Goal: Information Seeking & Learning: Find specific page/section

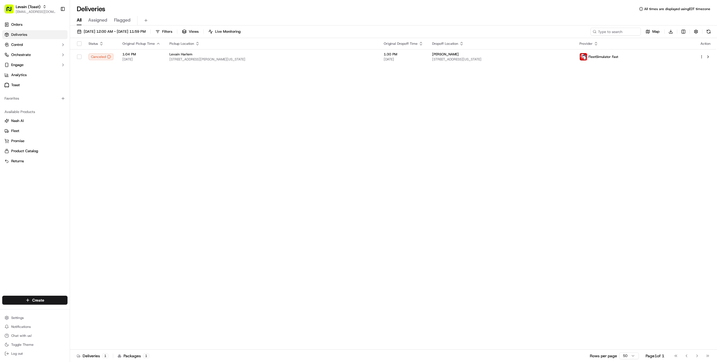
click at [135, 151] on div "Status Original Pickup Time Pickup Location Original Dropoff Time Dropoff Locat…" at bounding box center [393, 194] width 646 height 312
click at [44, 76] on link "Analytics" at bounding box center [34, 75] width 65 height 9
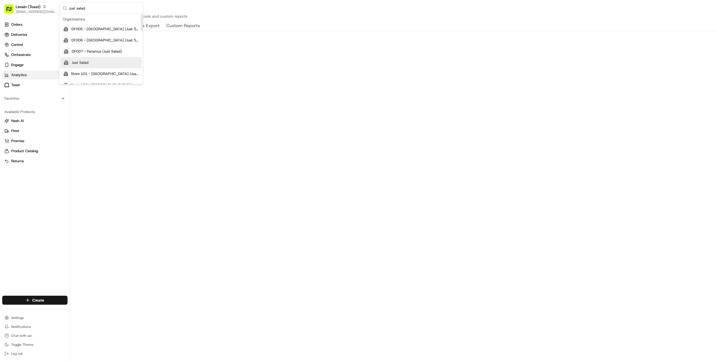
type input "just salad"
click at [109, 63] on div "Just Salad" at bounding box center [100, 62] width 81 height 11
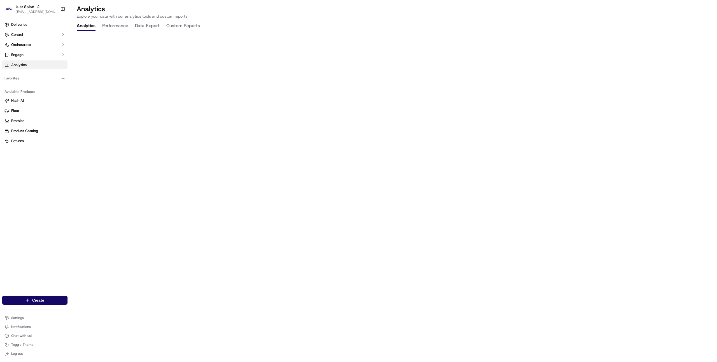
click at [154, 27] on button "Data Export" at bounding box center [147, 26] width 25 height 10
click at [88, 25] on button "Analytics" at bounding box center [86, 26] width 19 height 10
click at [109, 26] on button "Performance" at bounding box center [115, 26] width 26 height 10
click at [147, 27] on button "Data Export" at bounding box center [147, 26] width 25 height 10
click at [90, 27] on button "Analytics" at bounding box center [86, 26] width 19 height 10
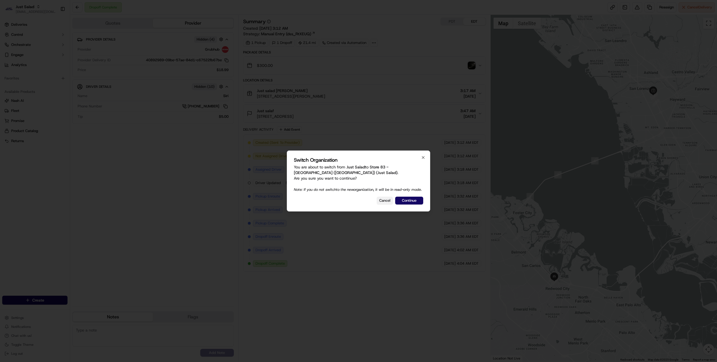
click at [381, 203] on button "Cancel" at bounding box center [385, 201] width 16 height 8
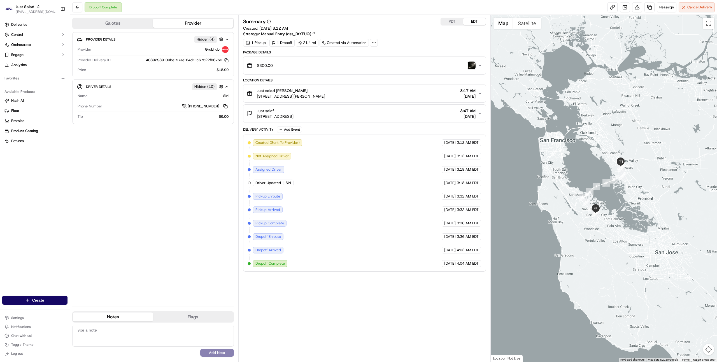
click at [284, 95] on span "[STREET_ADDRESS][PERSON_NAME]" at bounding box center [291, 97] width 68 height 6
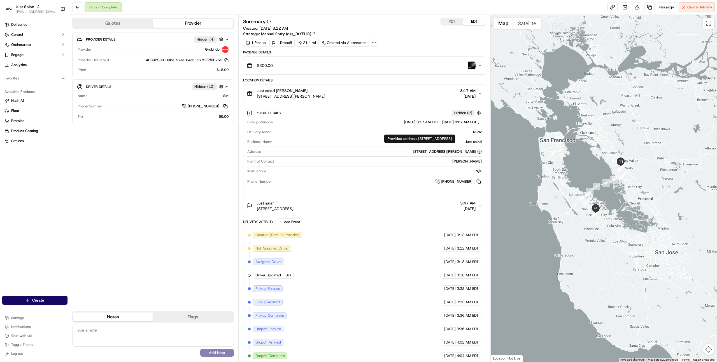
drag, startPoint x: 393, startPoint y: 151, endPoint x: 475, endPoint y: 152, distance: 82.0
click at [475, 152] on div "20865 Hathaway Ave, Hayward, CA 94541, USA" at bounding box center [372, 151] width 219 height 5
copy div "20865 Hathaway Ave, Hayward, CA 94541, USA"
click at [275, 211] on span "630 Veterans Blvd, Redwood City, CA 94063, USA" at bounding box center [275, 209] width 37 height 6
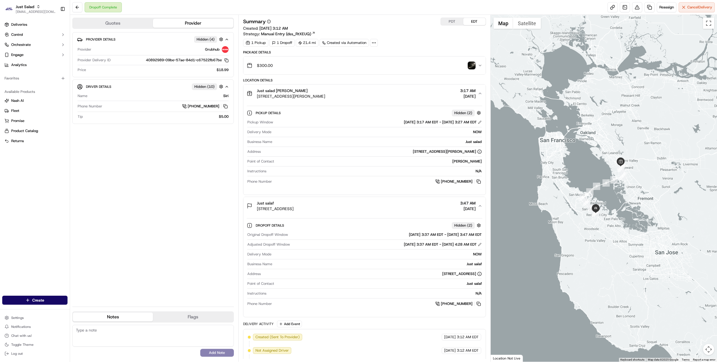
click at [442, 275] on div "630 Veterans Blvd, Redwood City, CA 94063, USA" at bounding box center [461, 274] width 39 height 5
copy div "630 Veterans Blvd, Redwood City, CA 94063, USA"
click at [625, 6] on link at bounding box center [625, 7] width 10 height 10
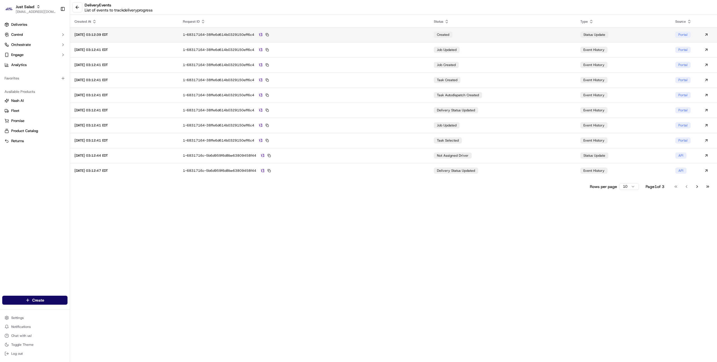
click at [370, 34] on div "1-68317164-38ffe6d614b0329150eff6c4" at bounding box center [304, 34] width 242 height 5
click at [370, 50] on div "1-68317164-38ffe6d614b0329150eff6c4" at bounding box center [304, 49] width 242 height 5
click at [76, 7] on button at bounding box center [77, 7] width 10 height 10
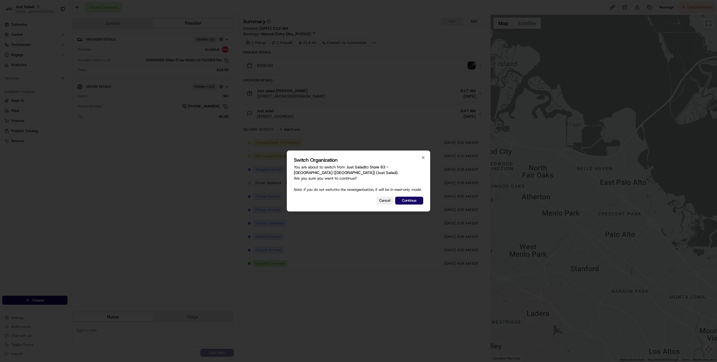
click at [322, 123] on div at bounding box center [358, 181] width 717 height 362
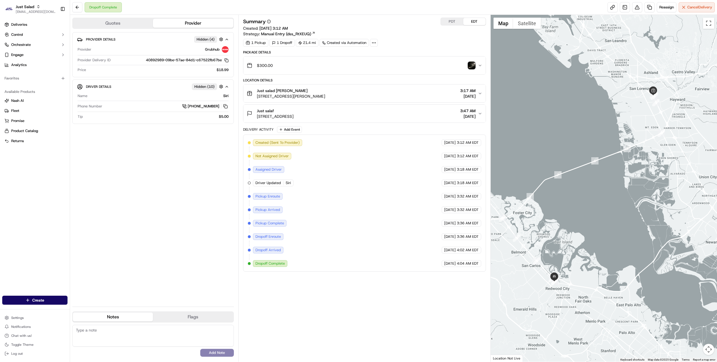
click at [326, 67] on div "$300.00" at bounding box center [362, 65] width 231 height 11
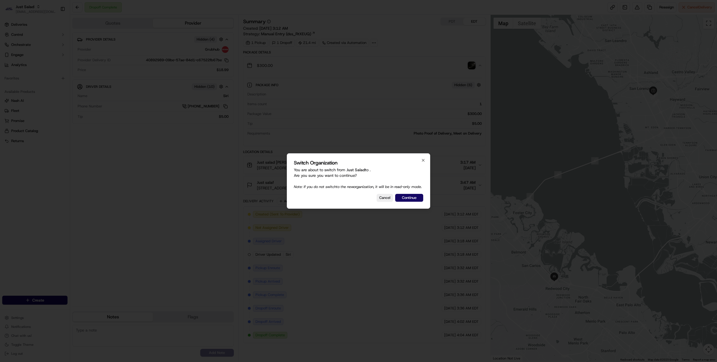
click at [295, 48] on div at bounding box center [358, 181] width 717 height 362
